Goal: Information Seeking & Learning: Learn about a topic

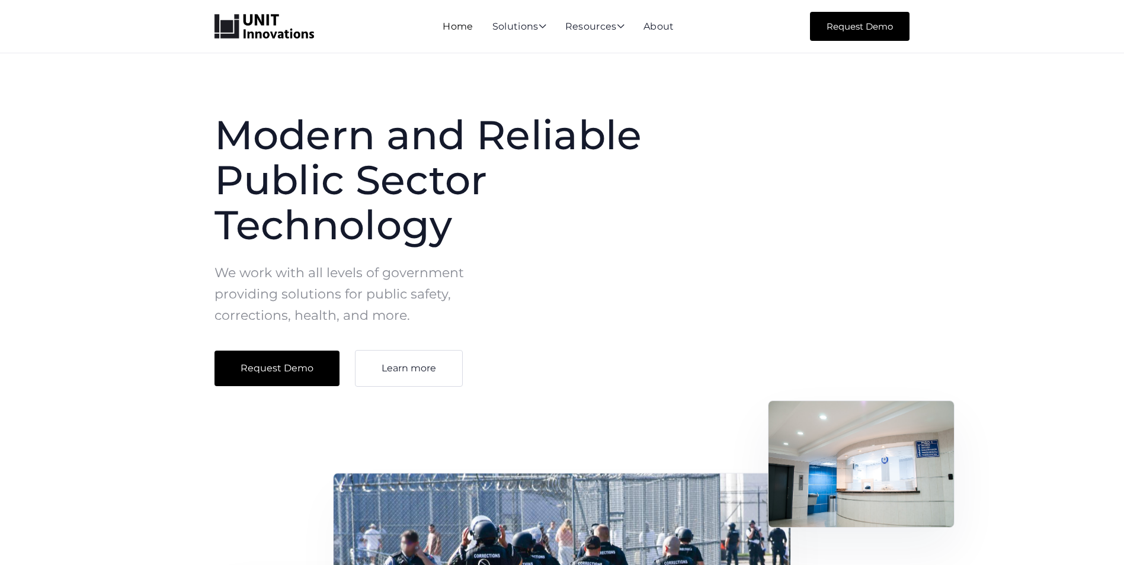
click at [458, 30] on link "Home" at bounding box center [458, 26] width 30 height 11
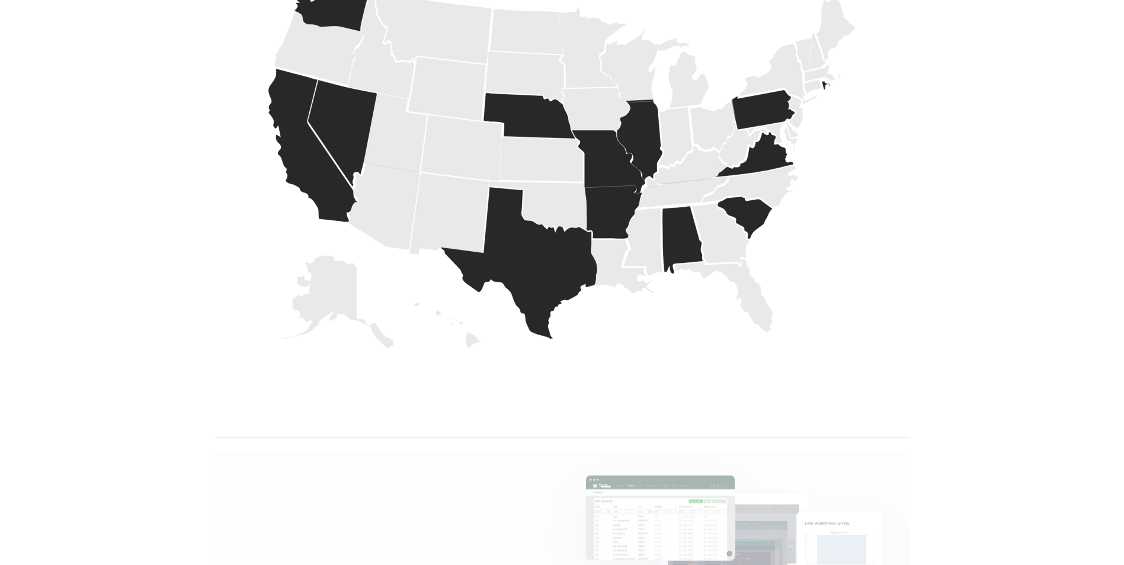
scroll to position [1778, 0]
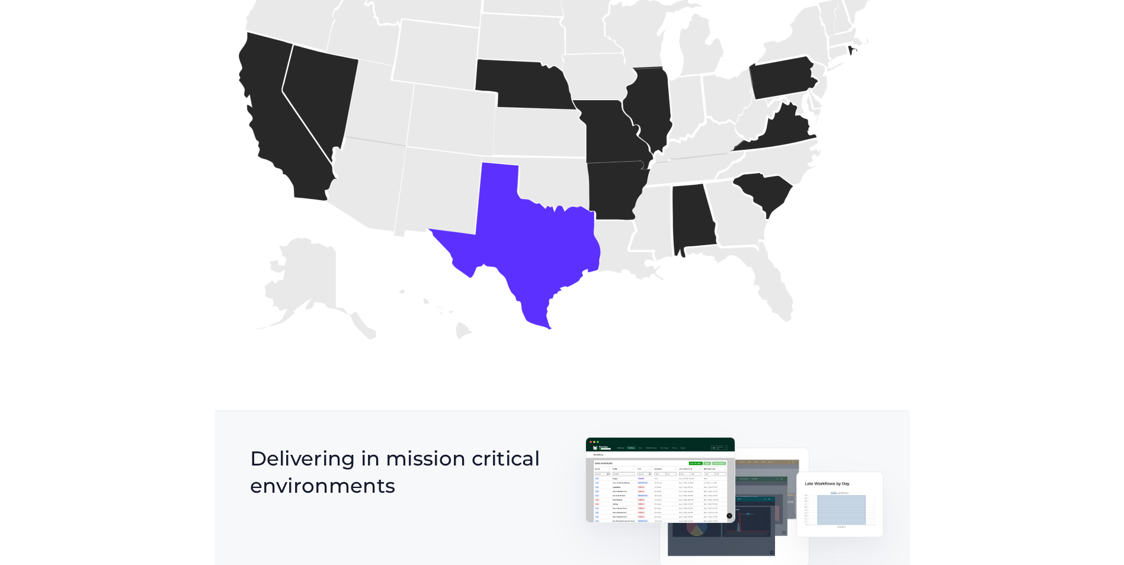
click at [543, 271] on icon at bounding box center [514, 246] width 172 height 168
click at [535, 260] on icon at bounding box center [514, 246] width 172 height 168
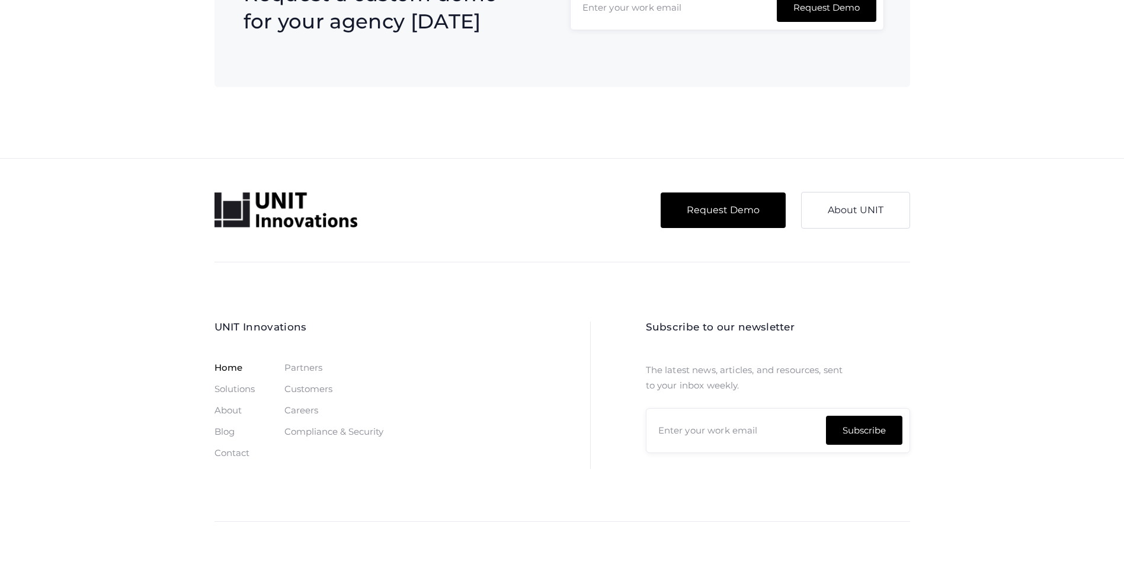
scroll to position [3591, 0]
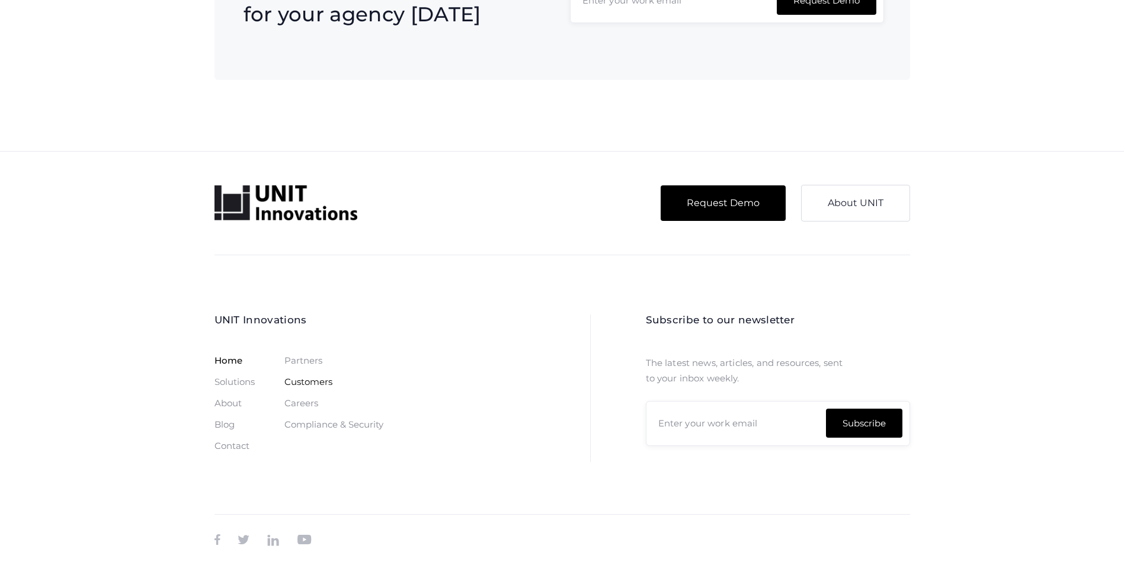
click at [316, 378] on link "Customers" at bounding box center [308, 382] width 48 height 9
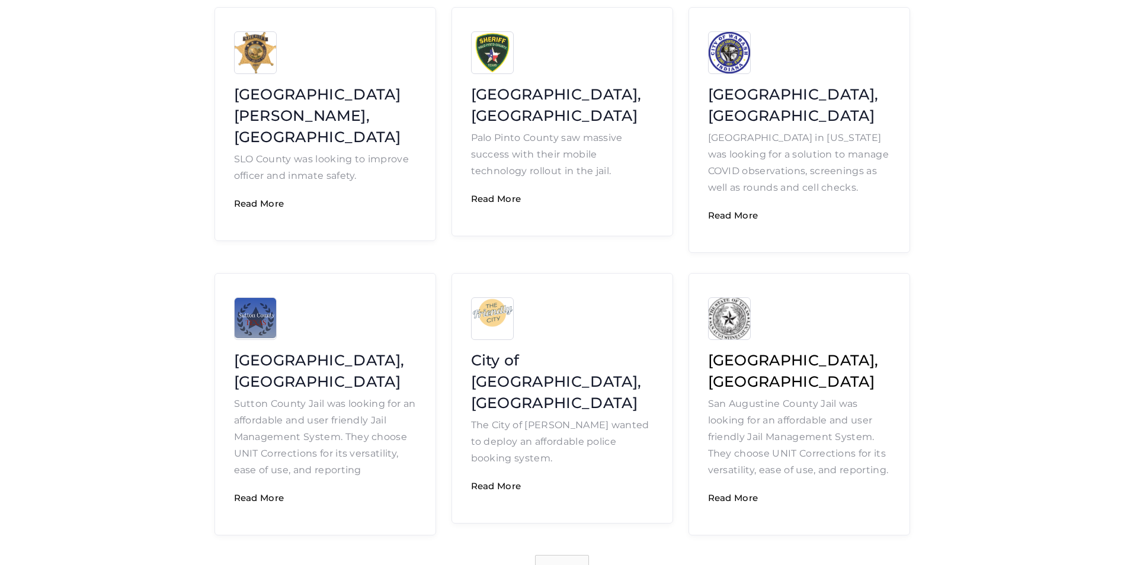
scroll to position [593, 0]
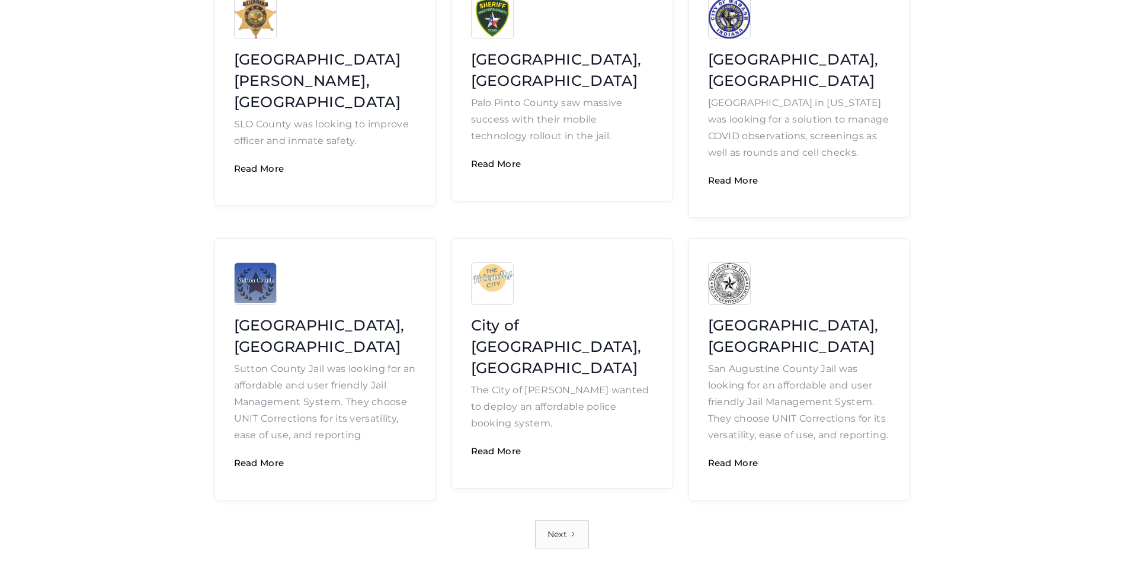
click at [564, 526] on div "Next" at bounding box center [558, 534] width 20 height 17
